Goal: Information Seeking & Learning: Check status

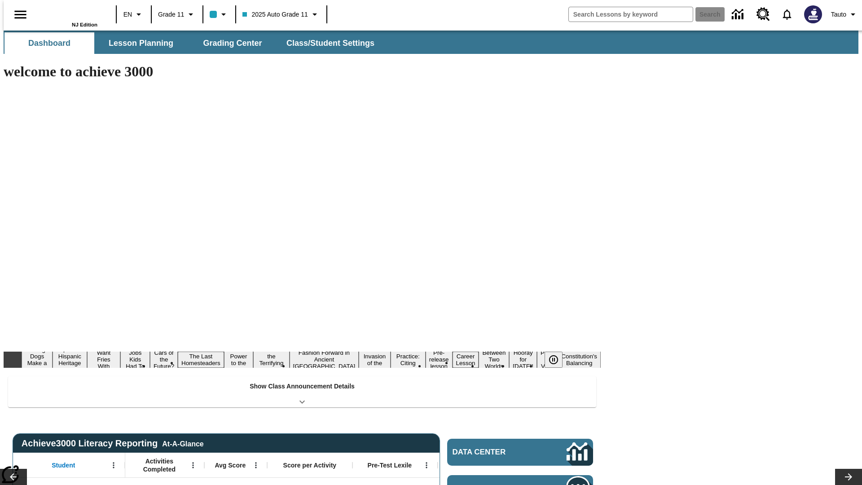
type input "-1"
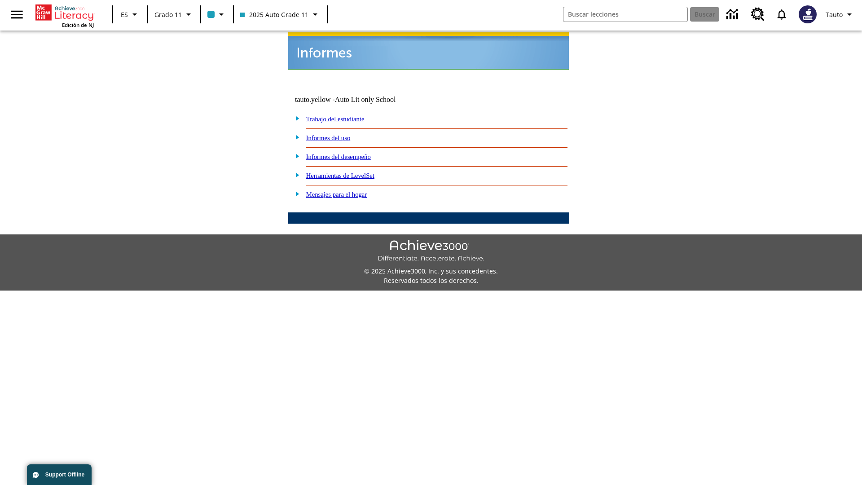
click at [335, 134] on link "Informes del uso" at bounding box center [328, 137] width 44 height 7
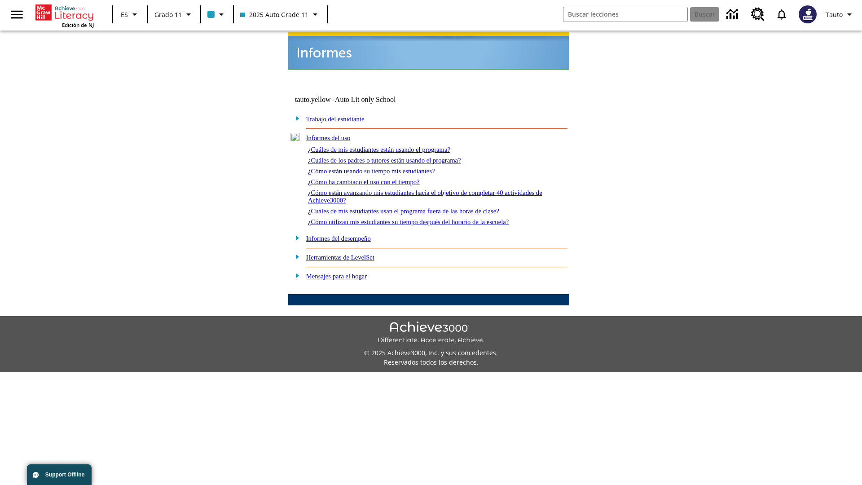
click at [391, 146] on link "¿Cuáles de mis estudiantes están usando el programa?" at bounding box center [379, 149] width 142 height 7
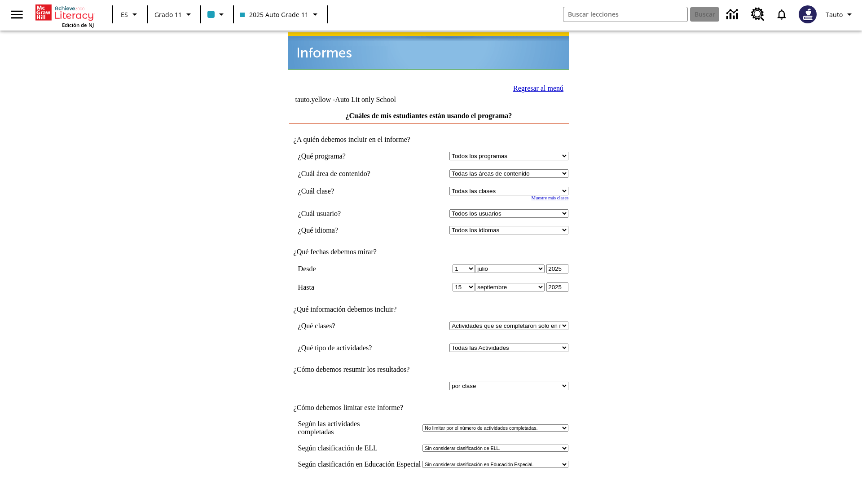
click at [429, 484] on input "Ver Informe" at bounding box center [428, 494] width 41 height 10
click at [536, 87] on link "Regresar al menú" at bounding box center [538, 88] width 50 height 8
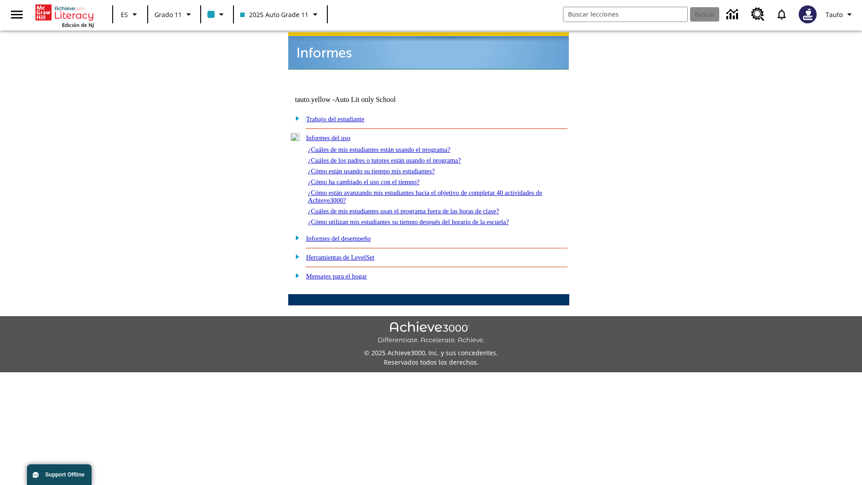
click at [382, 167] on link "¿Cómo están usando su tiempo mis estudiantes?" at bounding box center [371, 170] width 127 height 7
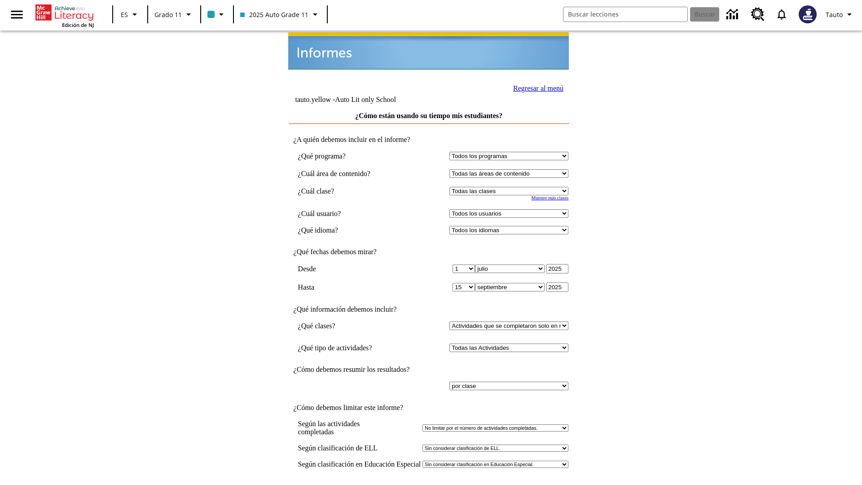
click at [429, 484] on input "Ver Informe" at bounding box center [428, 494] width 41 height 10
click at [536, 87] on link "Regresar al menú" at bounding box center [538, 88] width 50 height 8
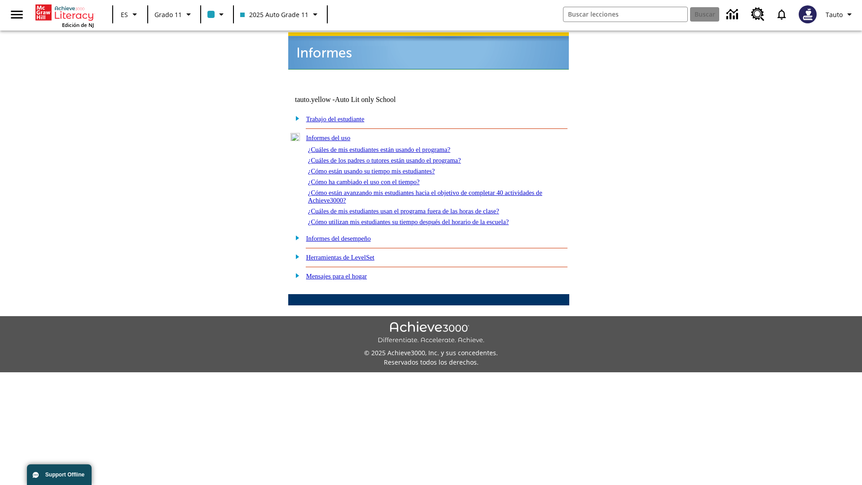
click at [424, 218] on link "¿Cómo utilizan mis estudiantes su tiempo después del horario de la escuela?" at bounding box center [408, 221] width 201 height 7
